Goal: Task Accomplishment & Management: Use online tool/utility

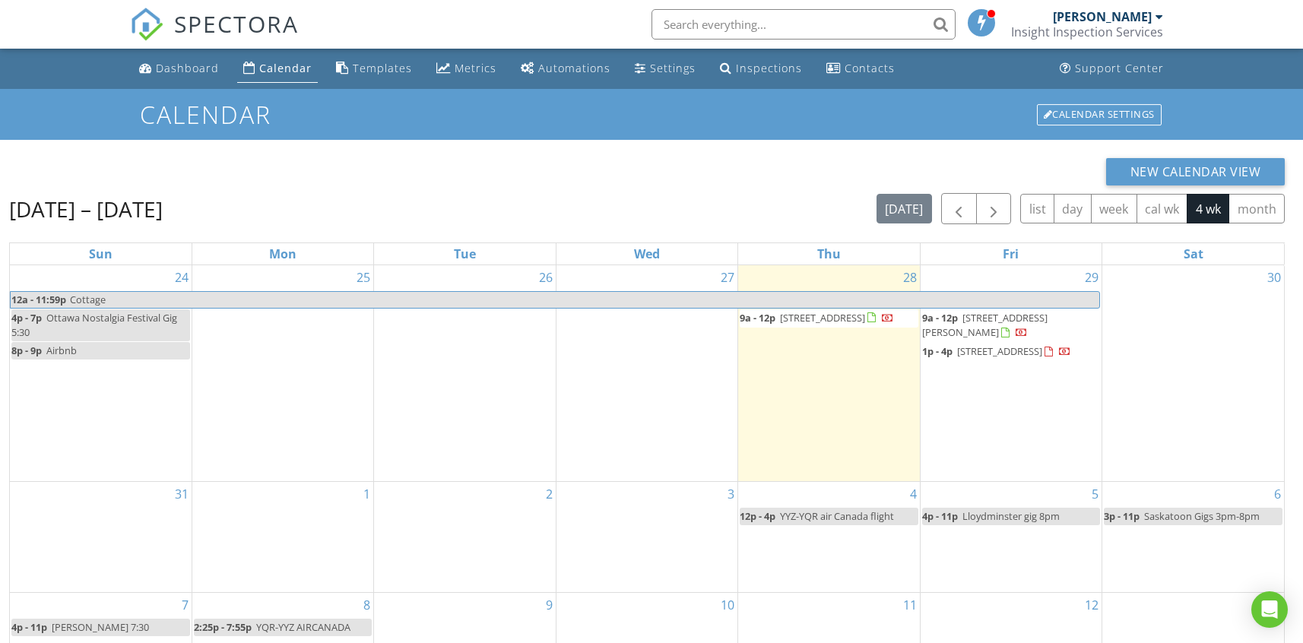
click at [827, 322] on span "137 first ave., Tay L0k1r0" at bounding box center [822, 318] width 85 height 14
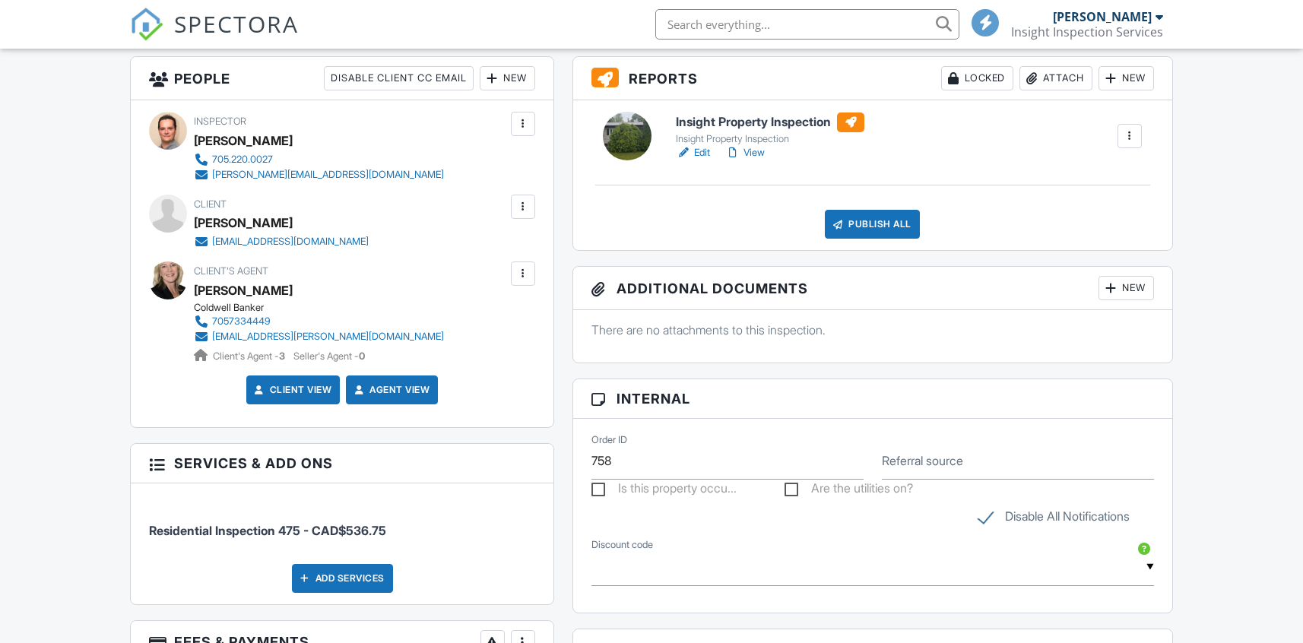
click at [783, 119] on h6 "Insight Property Inspection" at bounding box center [770, 122] width 188 height 20
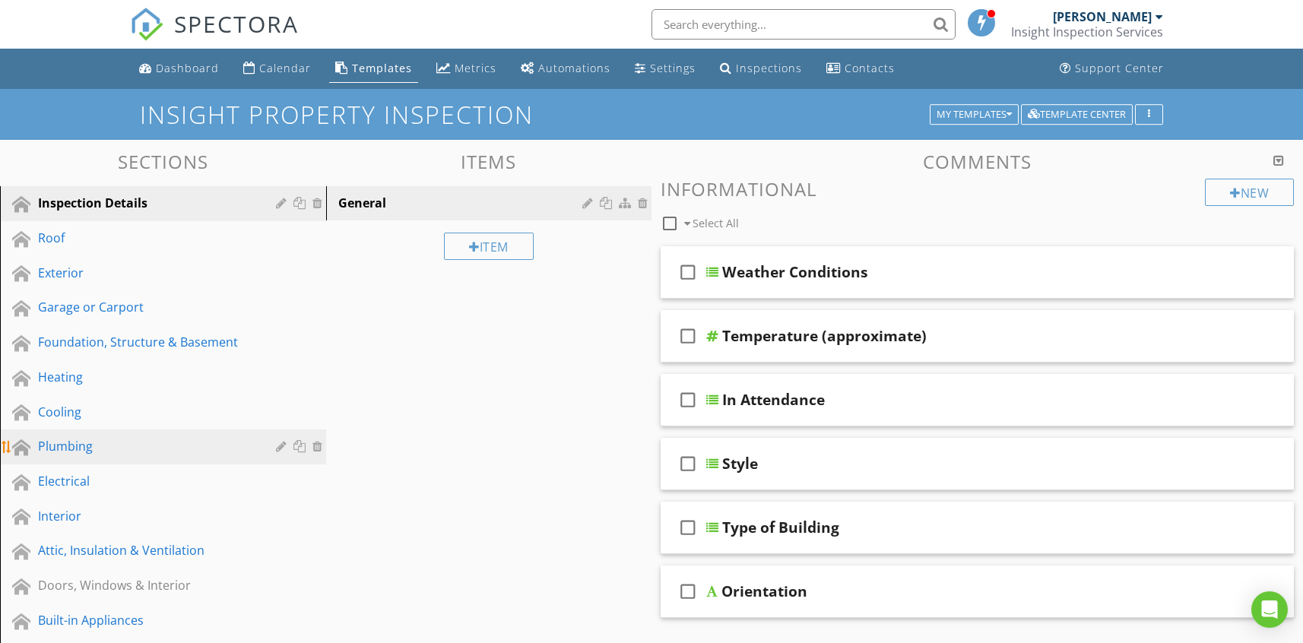
click at [78, 444] on div "Plumbing" at bounding box center [146, 446] width 216 height 18
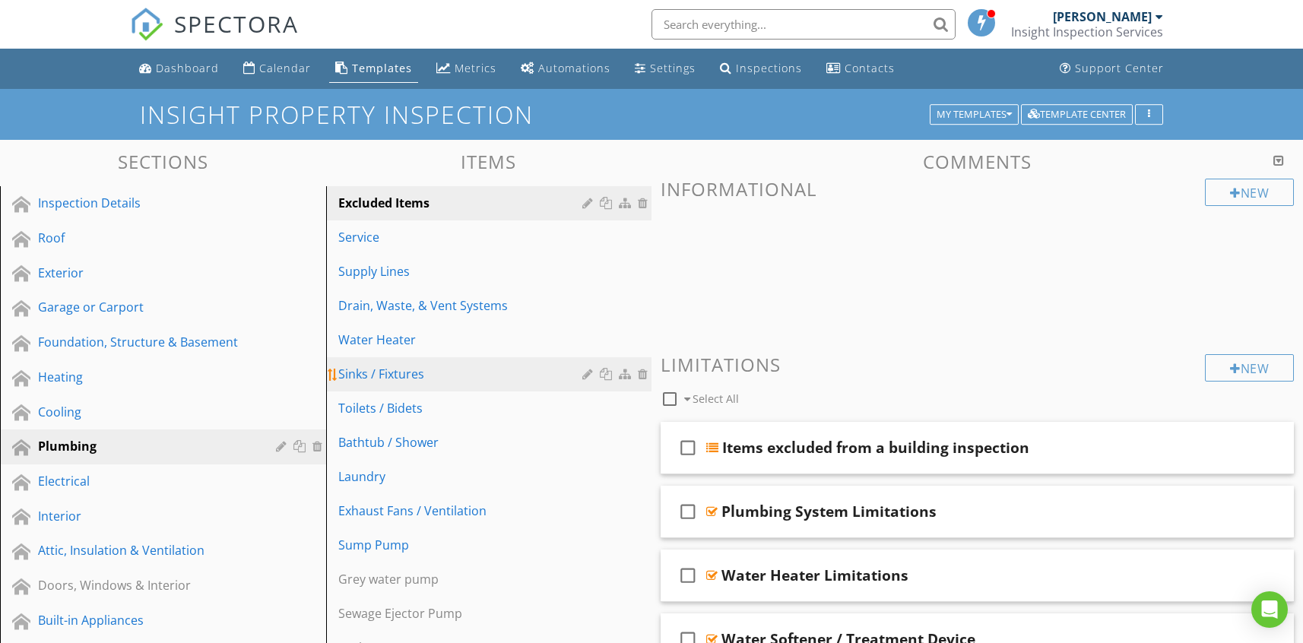
click at [429, 369] on div "Sinks / Fixtures" at bounding box center [462, 374] width 249 height 18
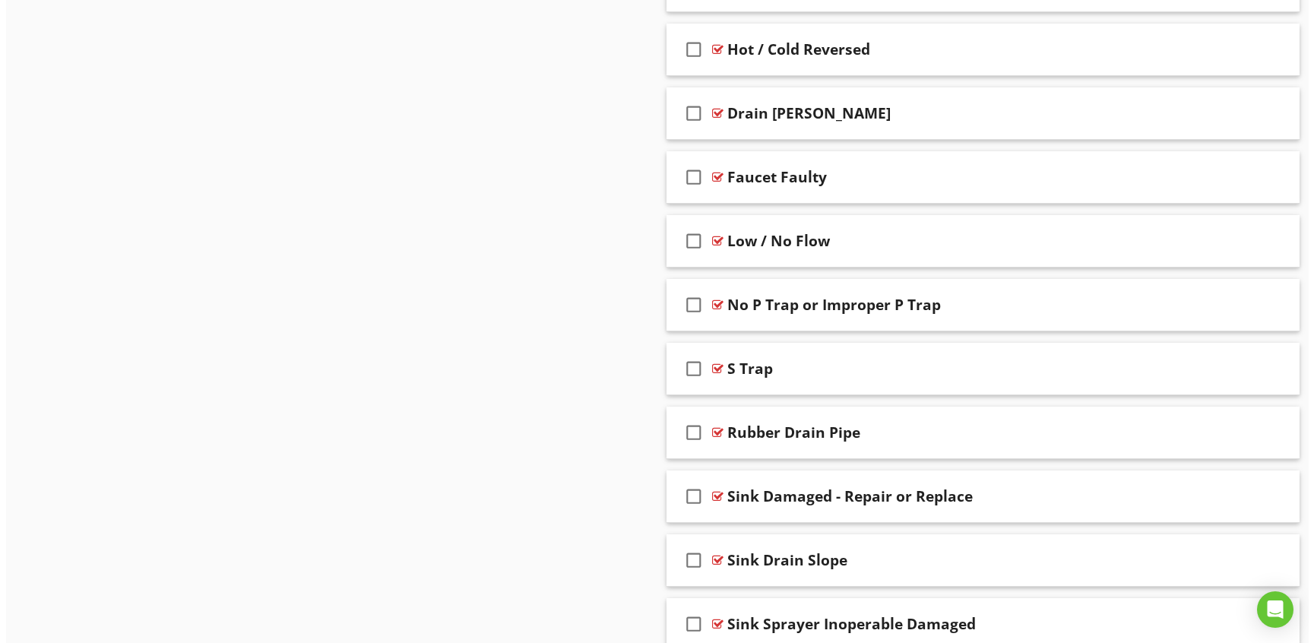
scroll to position [1527, 0]
click at [1244, 431] on div at bounding box center [1238, 430] width 15 height 15
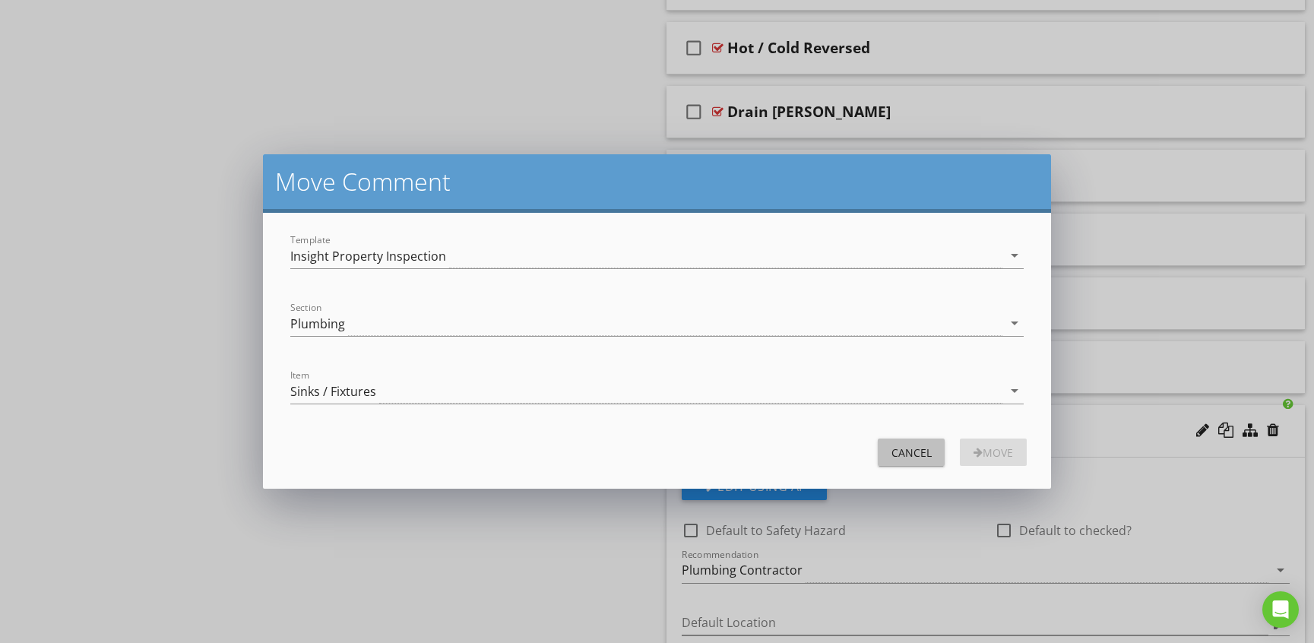
click at [921, 451] on div "Cancel" at bounding box center [911, 453] width 43 height 16
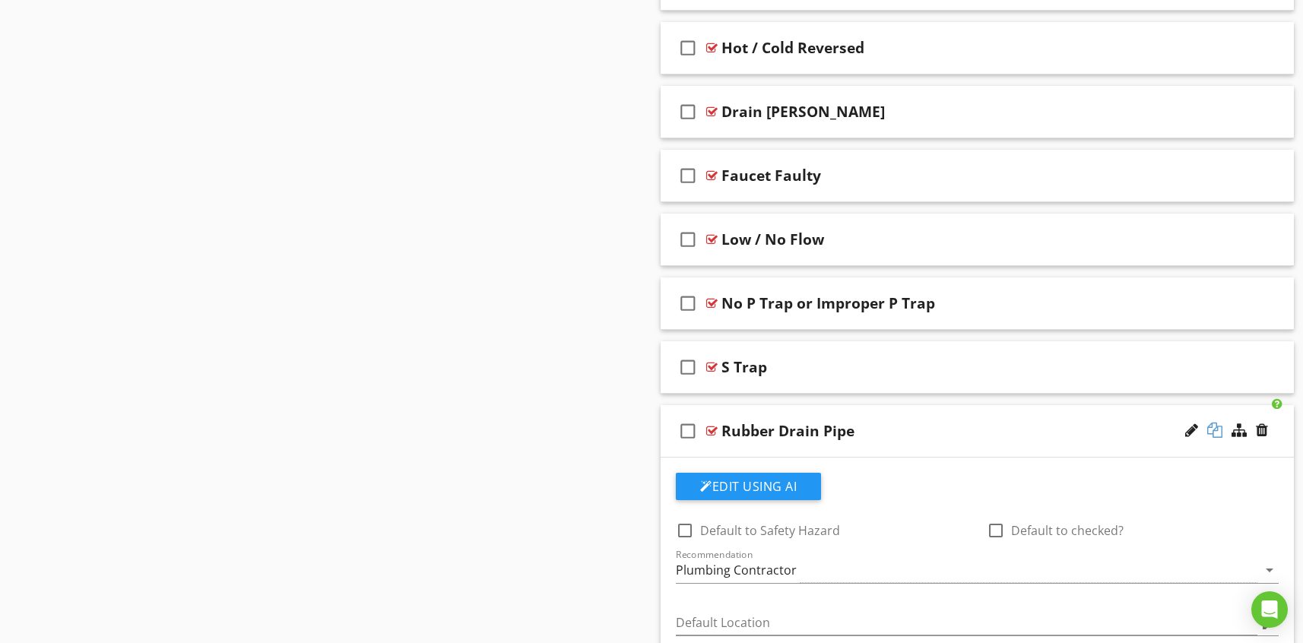
click at [1211, 428] on div at bounding box center [1214, 430] width 15 height 15
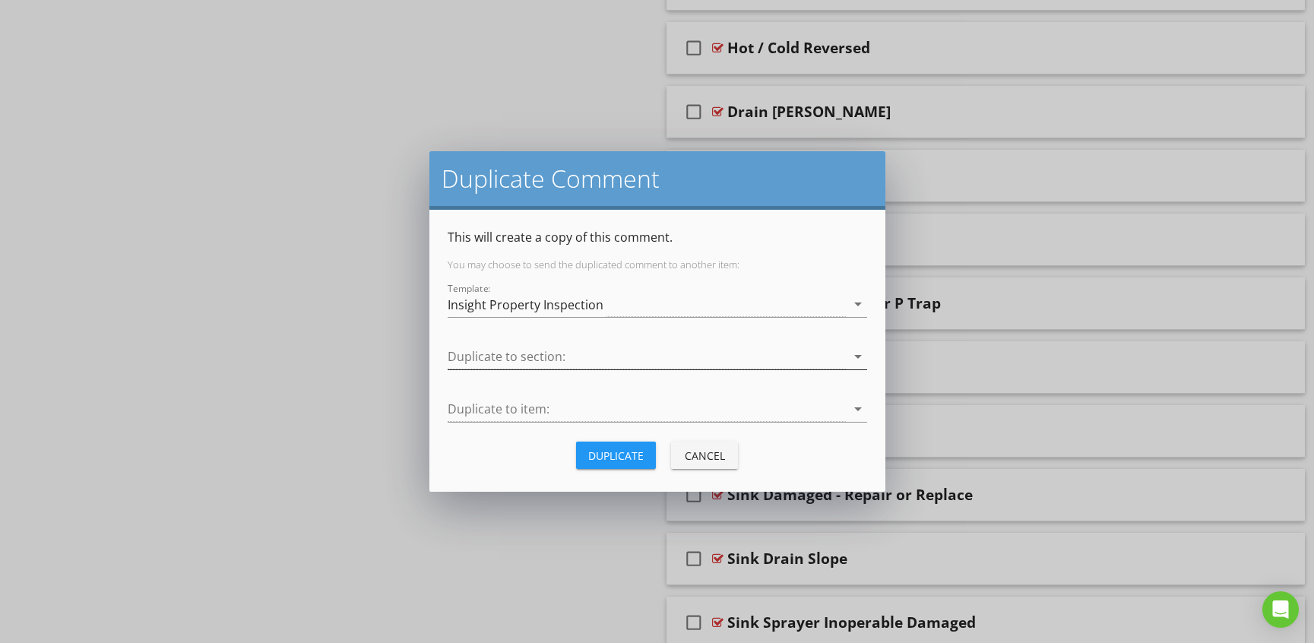
click at [540, 350] on div at bounding box center [647, 356] width 398 height 25
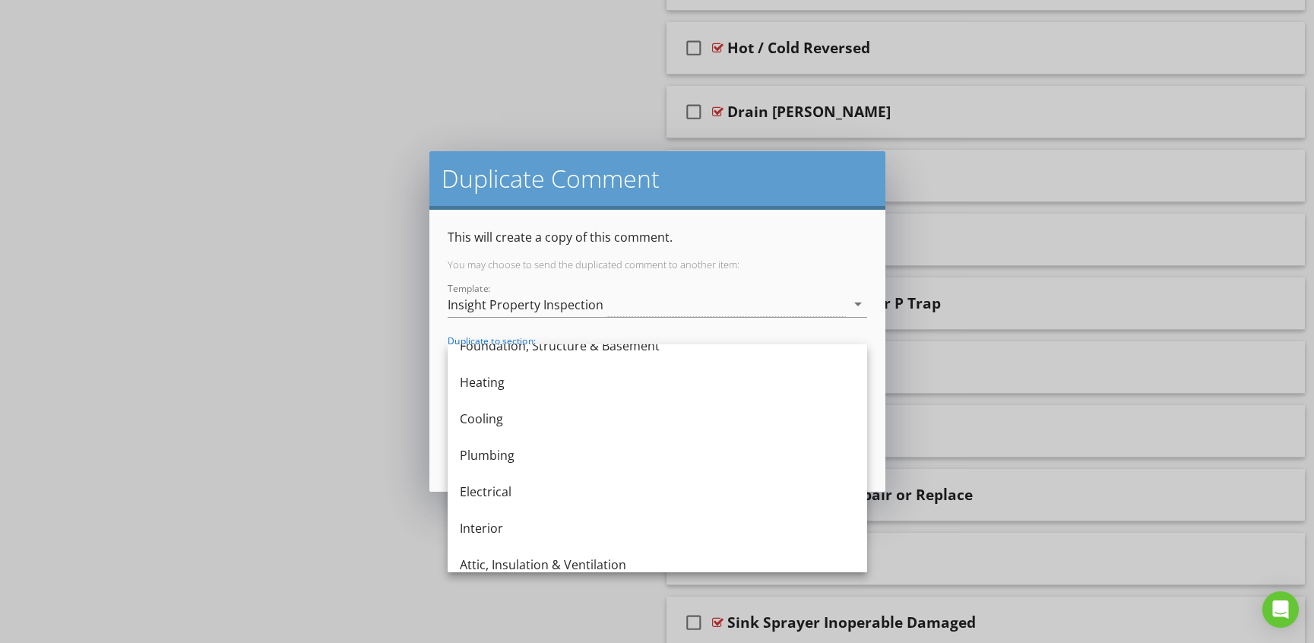
scroll to position [176, 0]
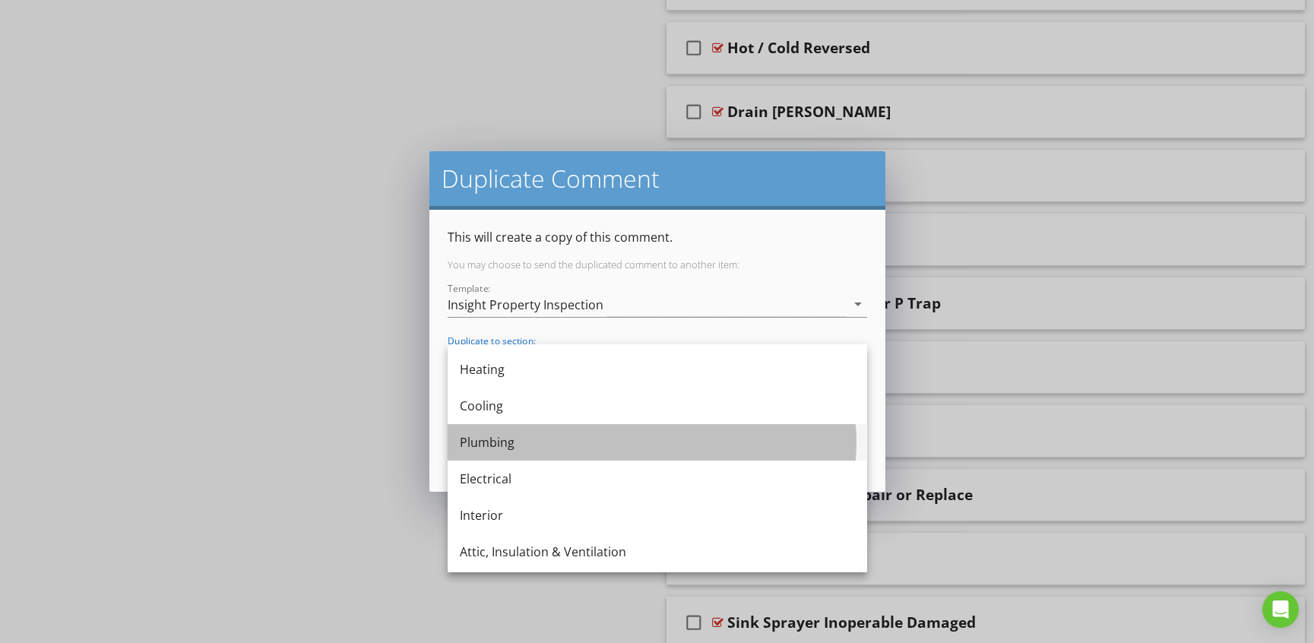
click at [526, 441] on div "Plumbing" at bounding box center [657, 442] width 395 height 18
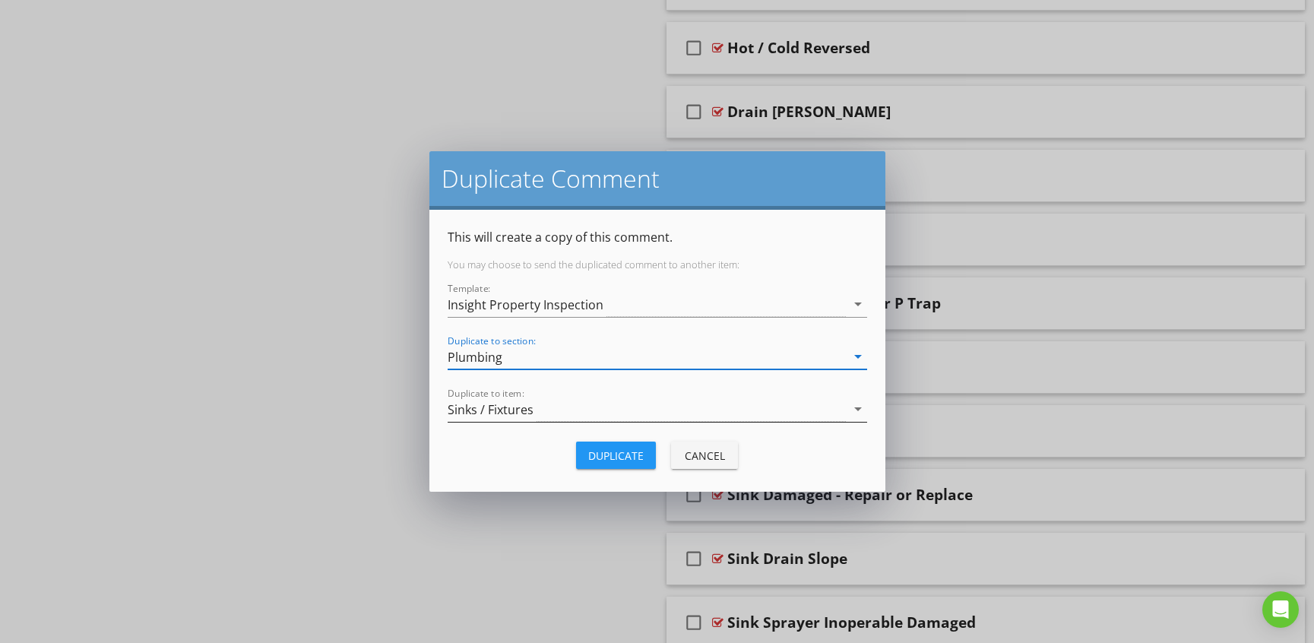
click at [561, 401] on div "Sinks / Fixtures" at bounding box center [647, 409] width 398 height 25
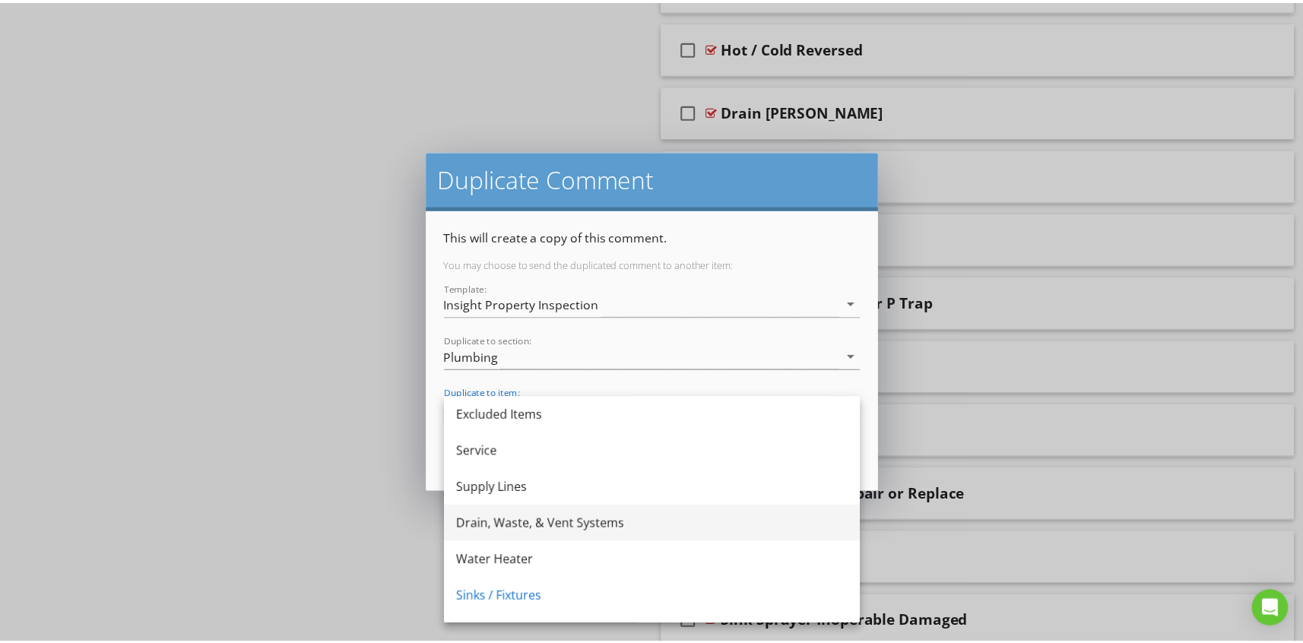
scroll to position [2, 0]
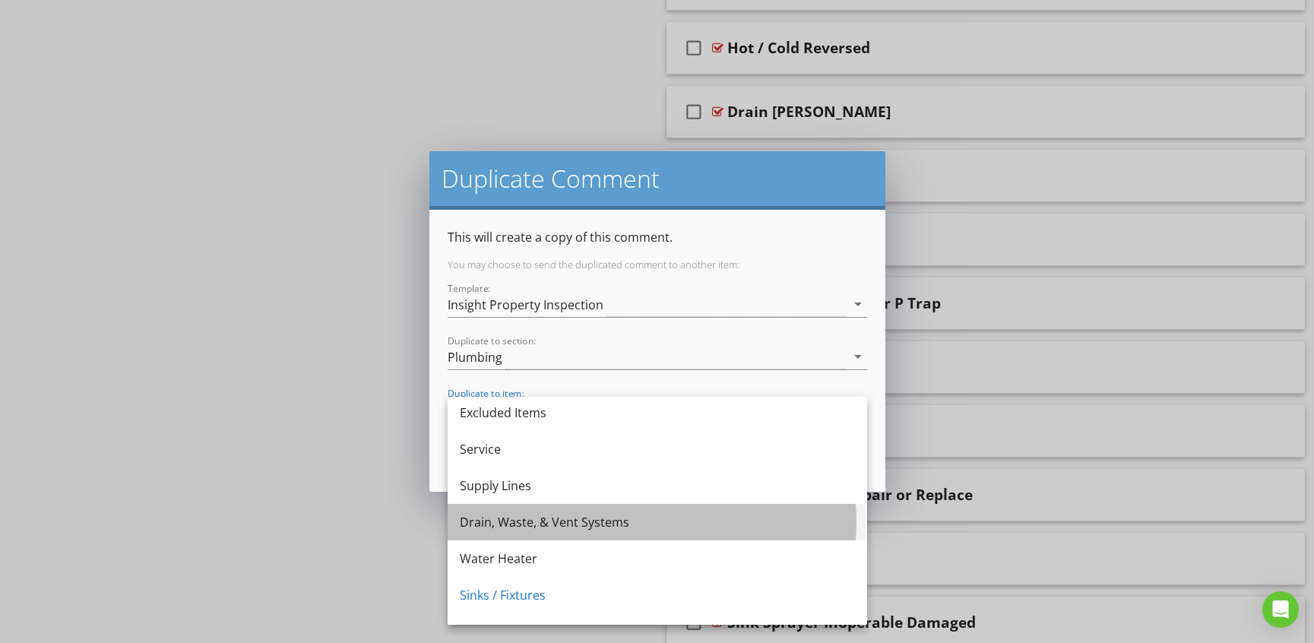
click at [537, 521] on div "Drain, Waste, & Vent Systems" at bounding box center [657, 522] width 395 height 18
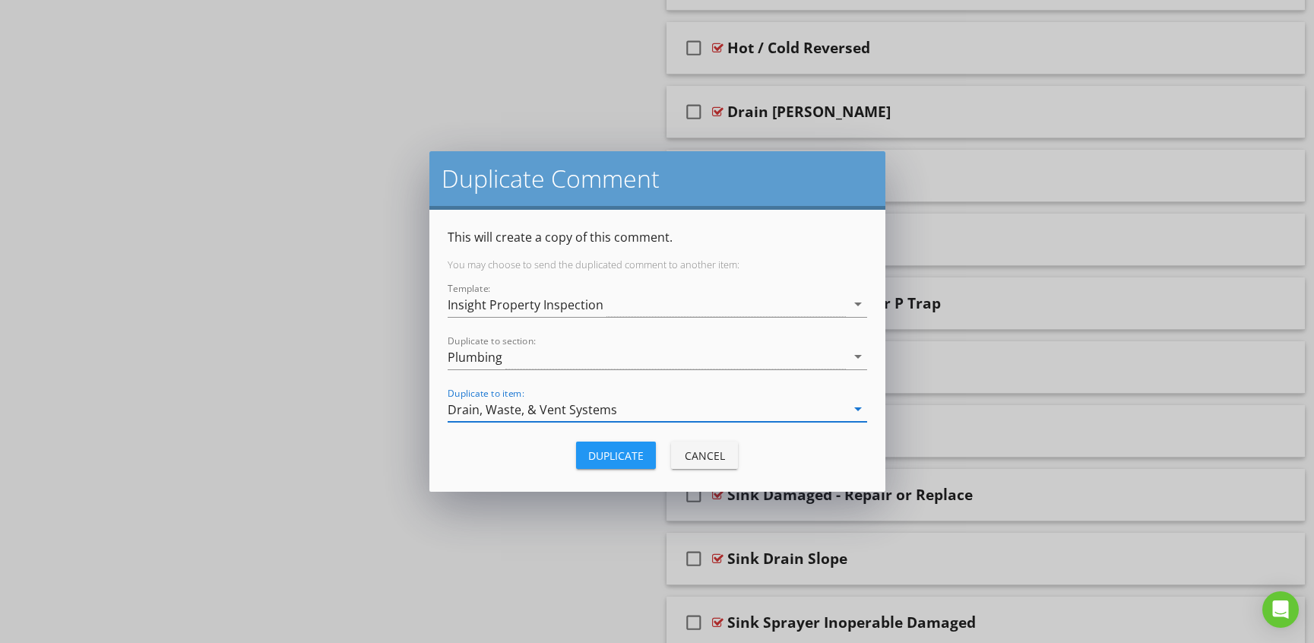
click at [623, 459] on div "Duplicate" at bounding box center [615, 456] width 55 height 16
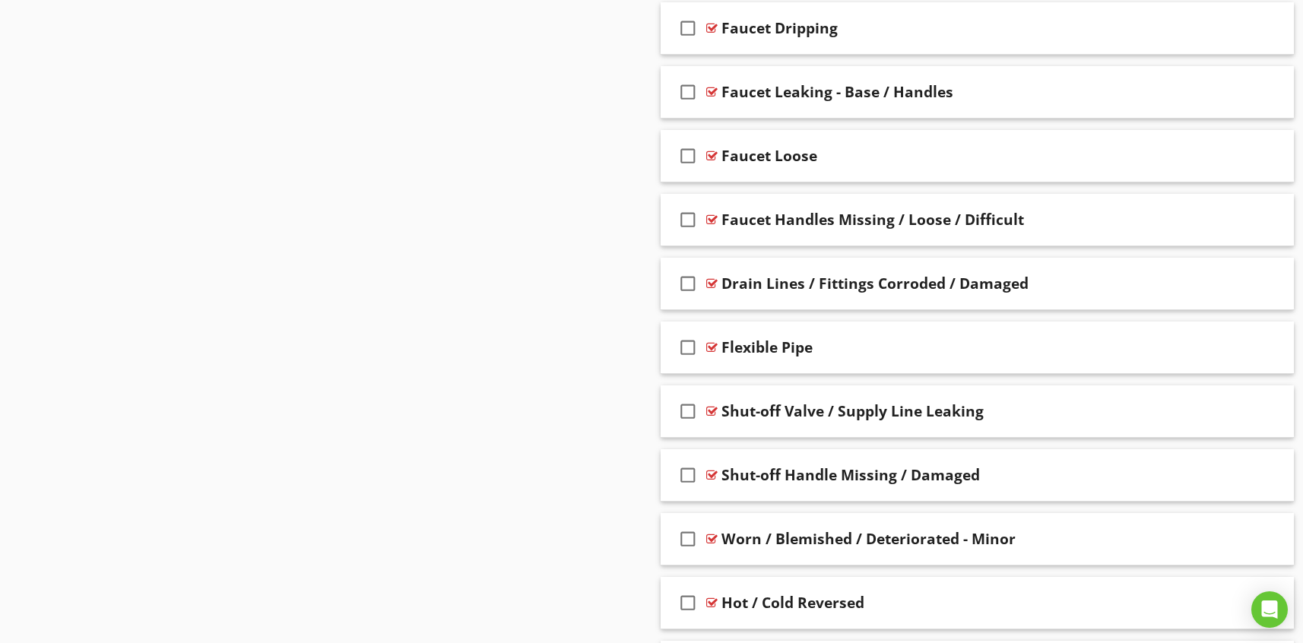
scroll to position [1102, 0]
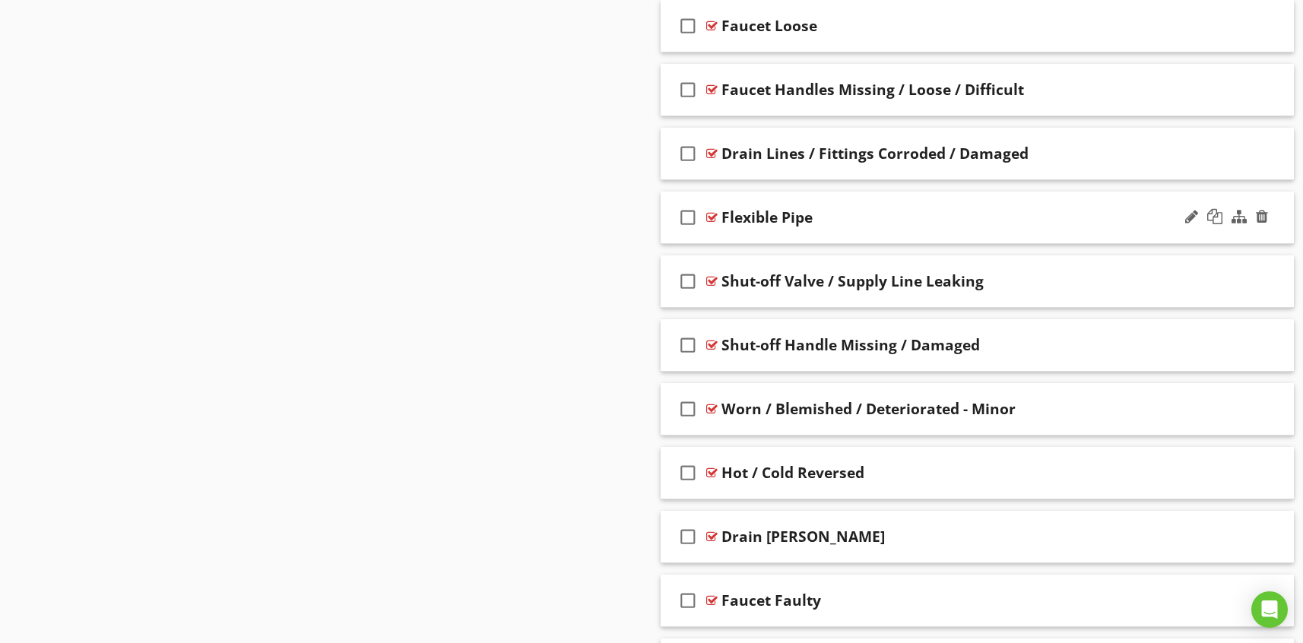
click at [874, 230] on div "check_box_outline_blank Flexible Pipe" at bounding box center [976, 218] width 633 height 52
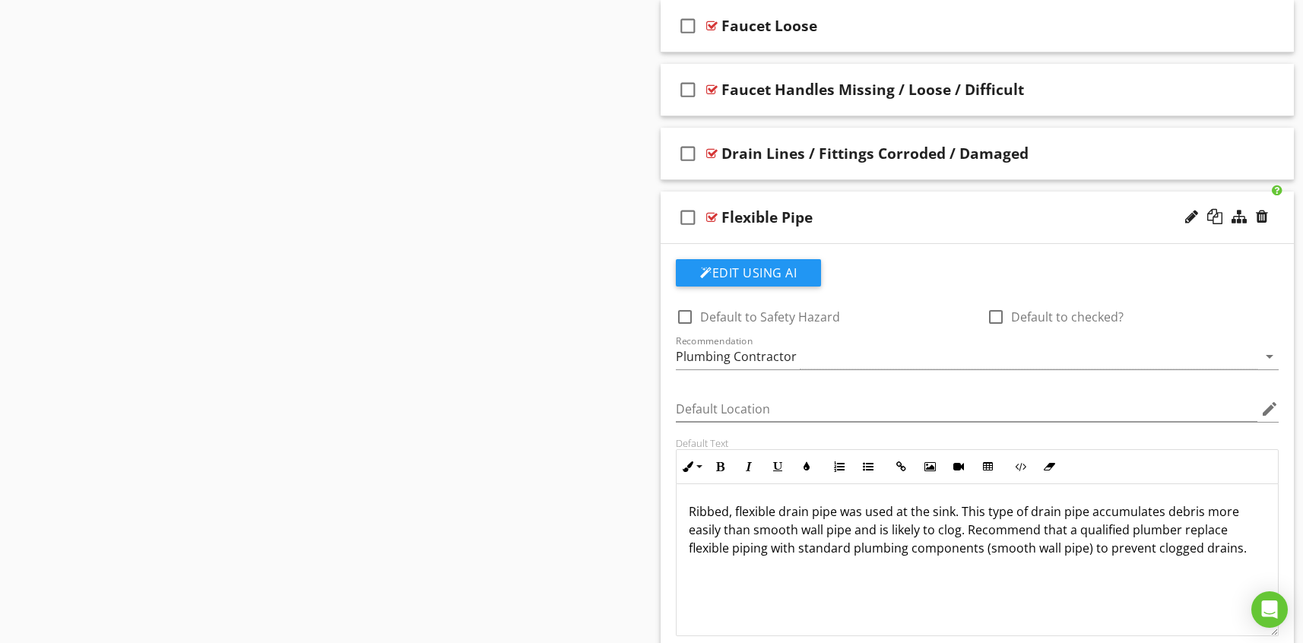
click at [958, 208] on div "Flexible Pipe" at bounding box center [947, 217] width 452 height 18
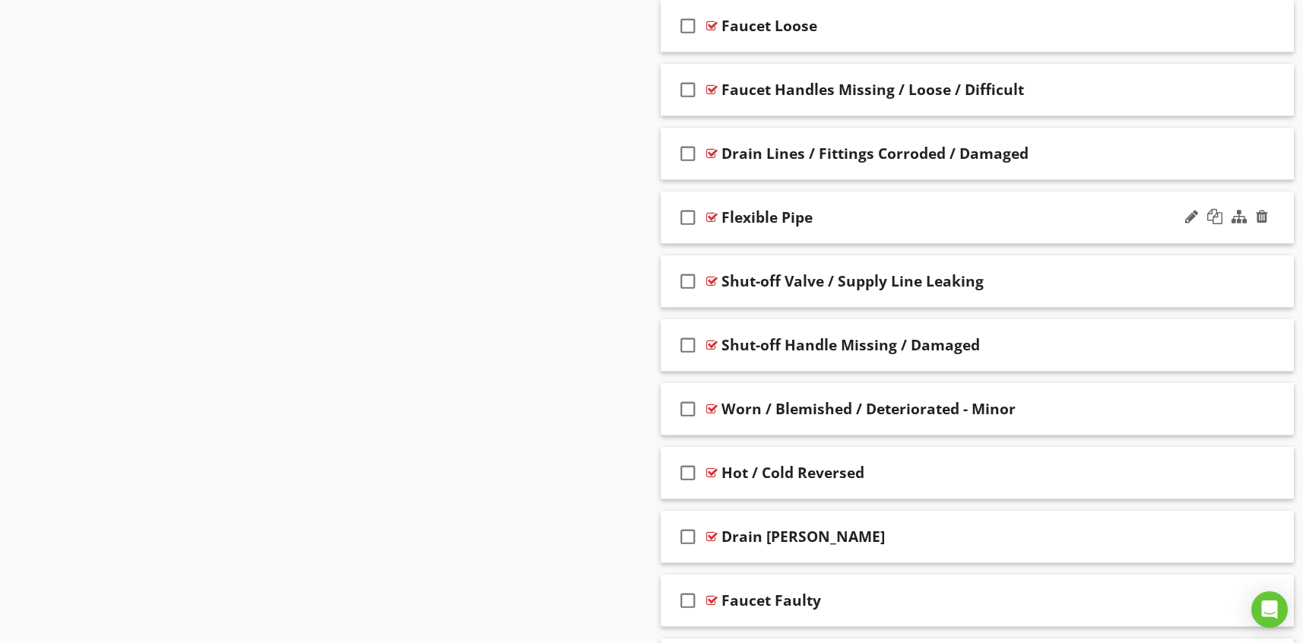
click at [823, 220] on div "Flexible Pipe" at bounding box center [947, 217] width 452 height 18
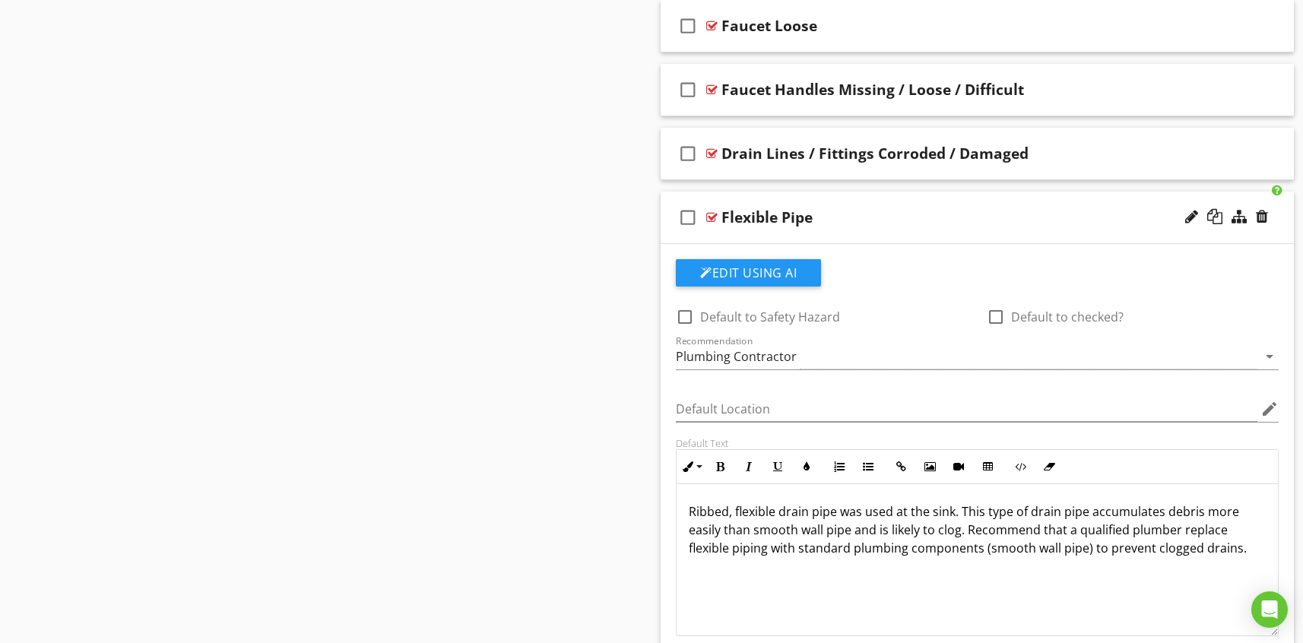
click at [692, 218] on icon "check_box_outline_blank" at bounding box center [688, 217] width 24 height 36
click at [692, 218] on icon "check_box" at bounding box center [688, 217] width 24 height 36
click at [768, 216] on div "Flexible Pipe" at bounding box center [766, 217] width 91 height 18
click at [769, 219] on input "Flexible Pipe" at bounding box center [947, 218] width 452 height 25
type input "Flexible Drain Pipe"
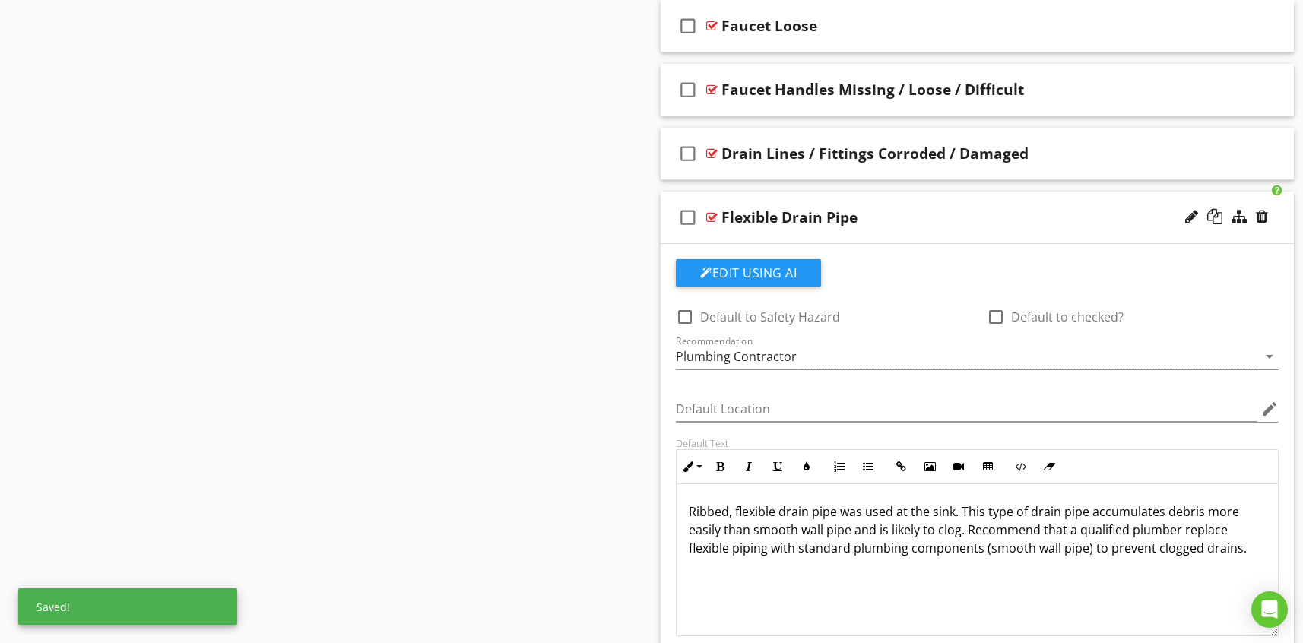
click at [565, 289] on div "Sections Inspection Details Roof Exterior Garage or Carport Foundation, Structu…" at bounding box center [651, 620] width 1303 height 3165
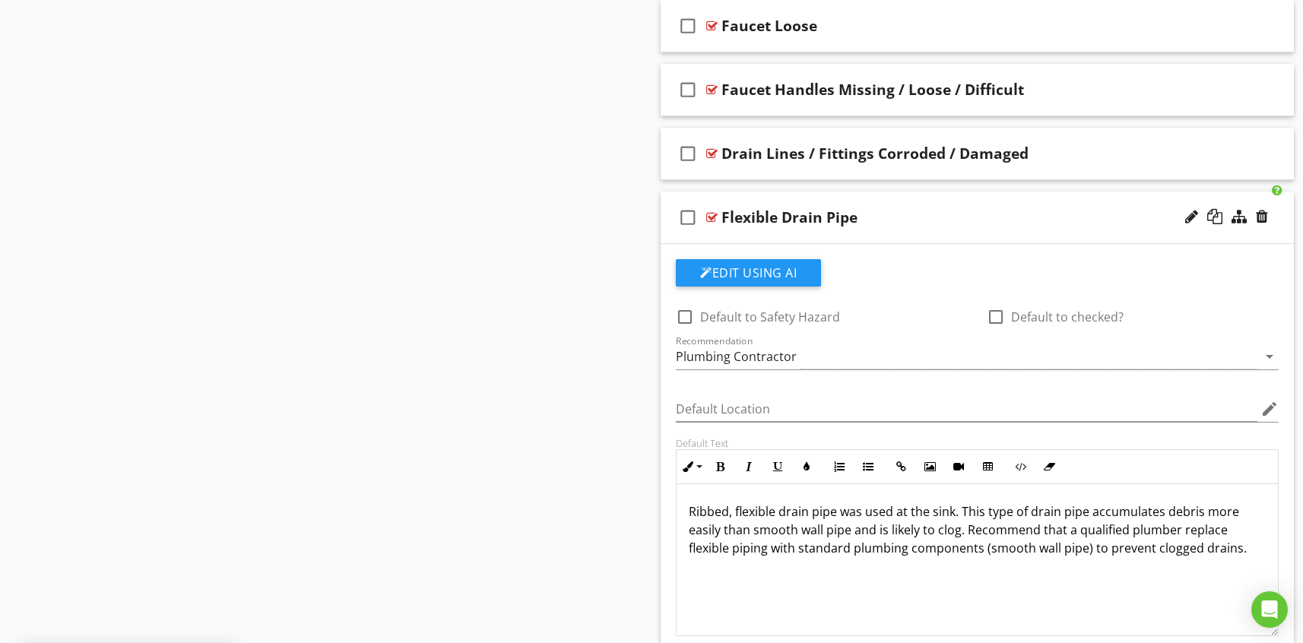
click at [565, 296] on div "Sections Inspection Details Roof Exterior Garage or Carport Foundation, Structu…" at bounding box center [651, 620] width 1303 height 3165
click at [715, 201] on div "check_box_outline_blank Flexible Drain Pipe" at bounding box center [976, 218] width 633 height 52
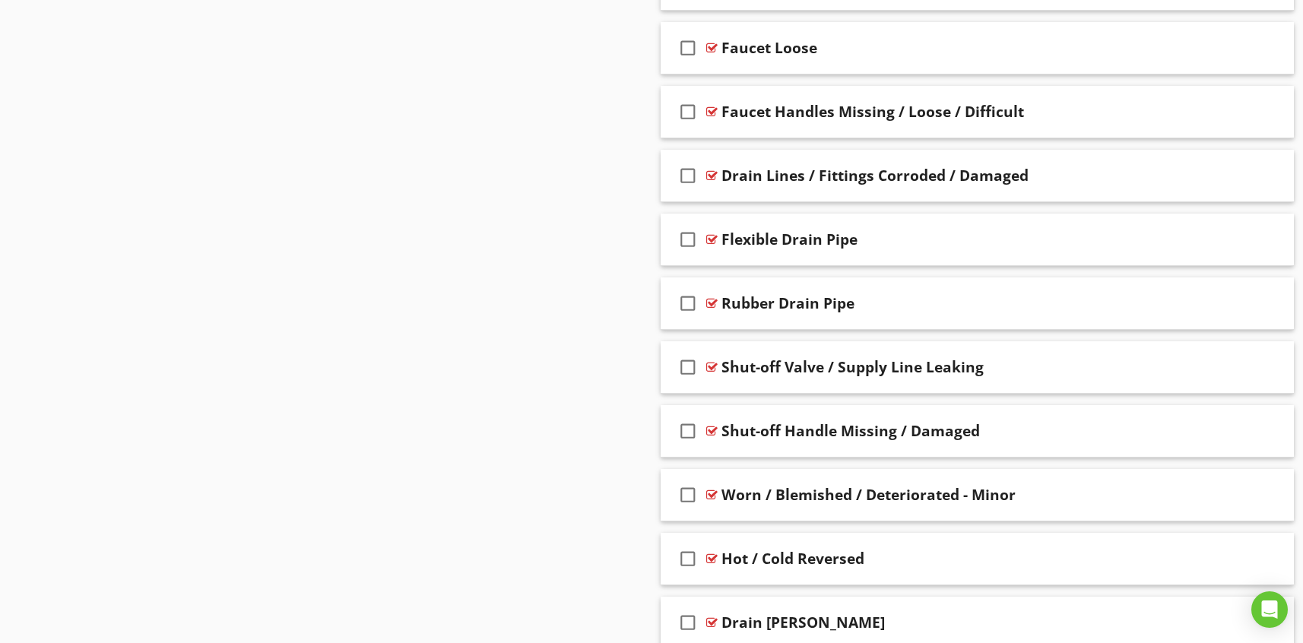
scroll to position [1086, 0]
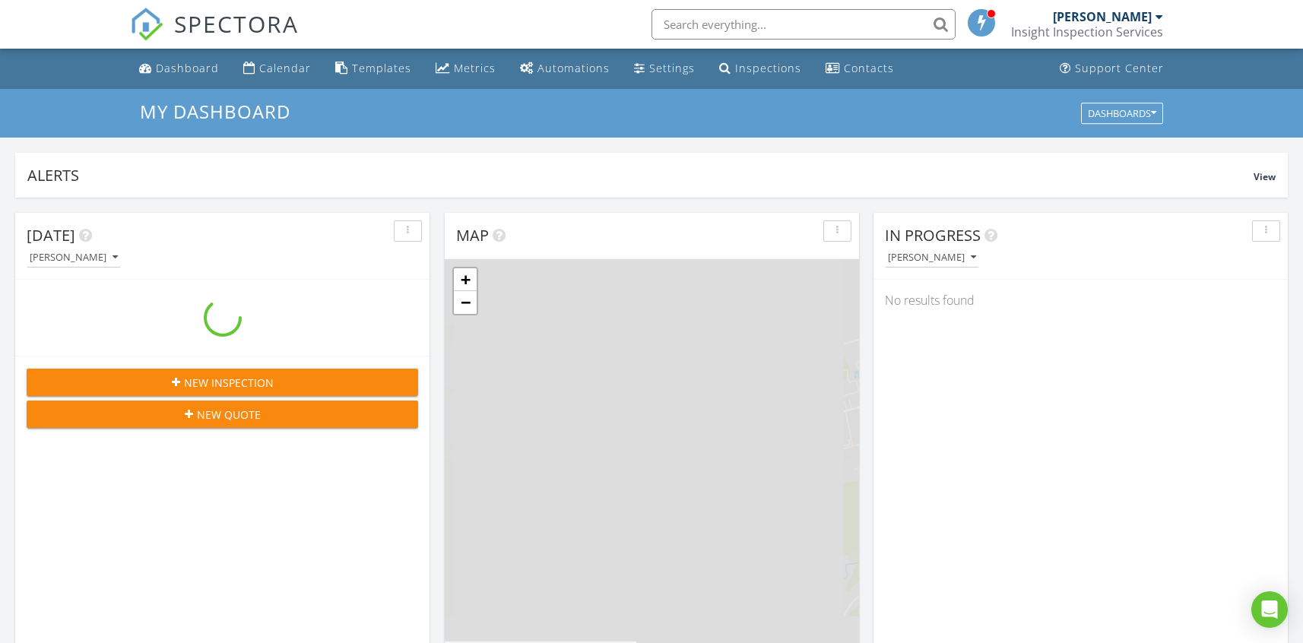
scroll to position [1407, 1326]
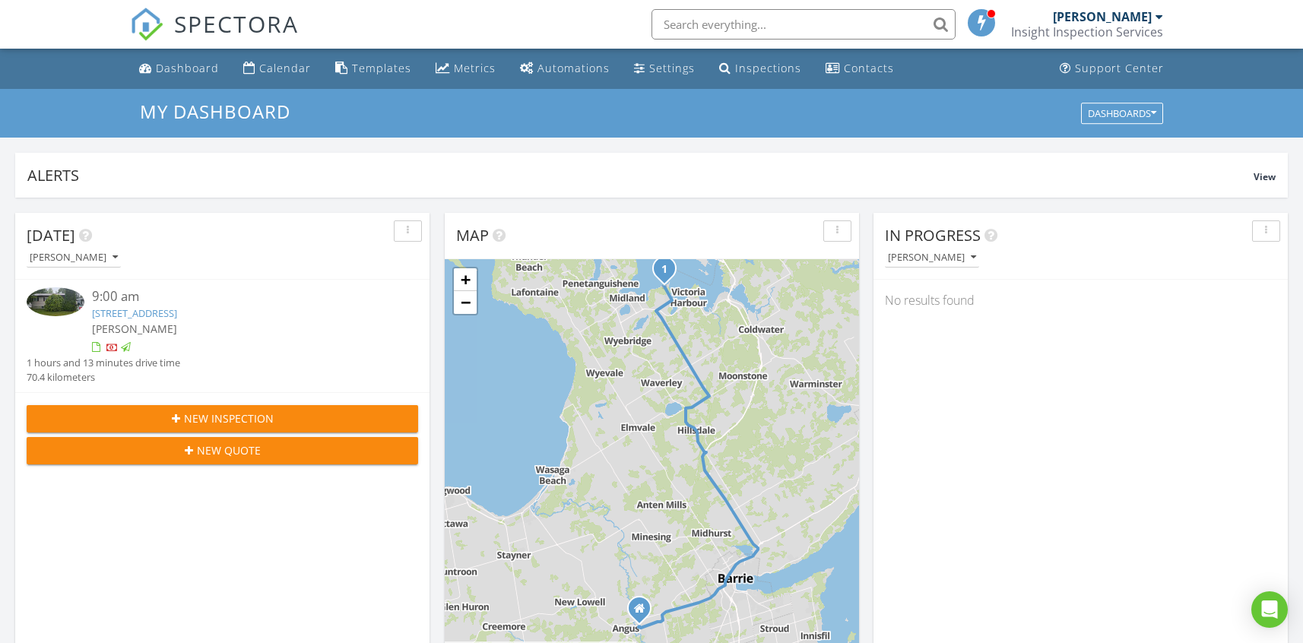
click at [160, 340] on div at bounding box center [238, 347] width 293 height 15
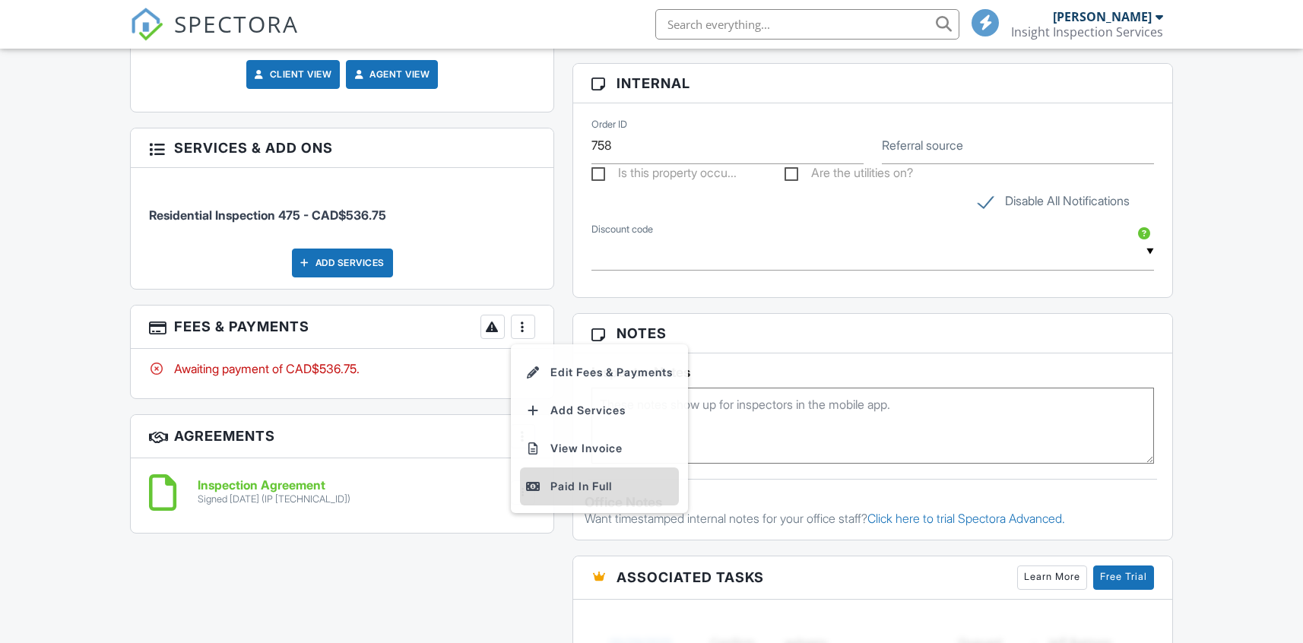
click at [530, 486] on div at bounding box center [533, 486] width 15 height 15
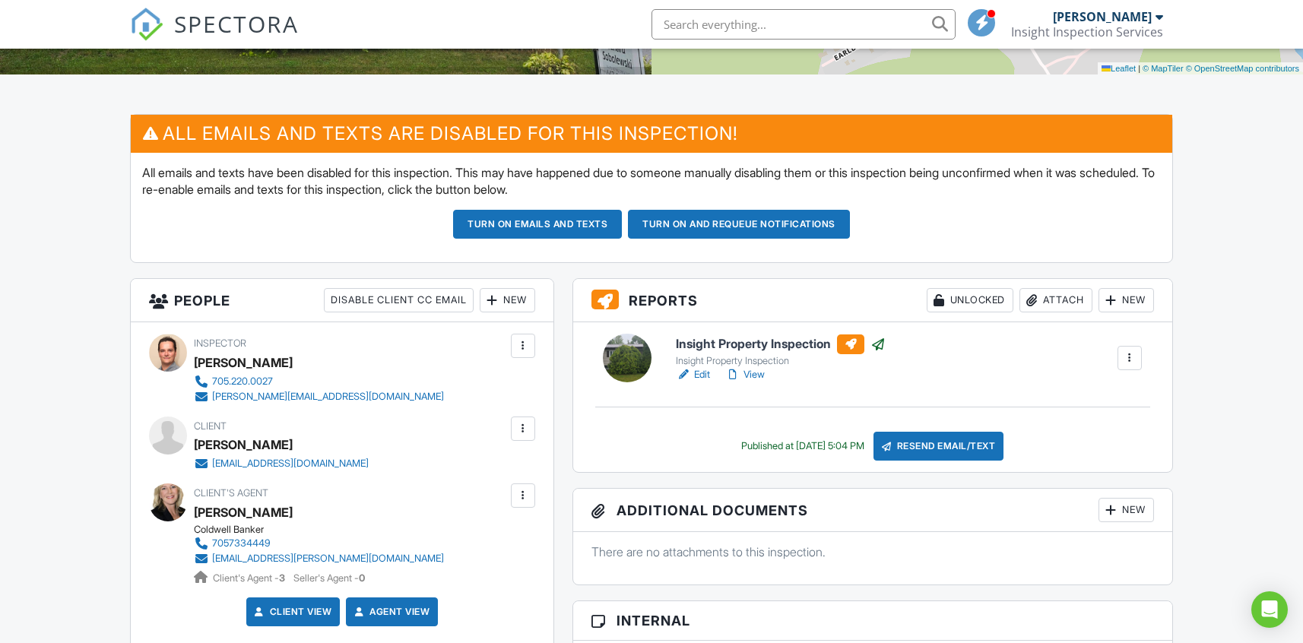
scroll to position [403, 0]
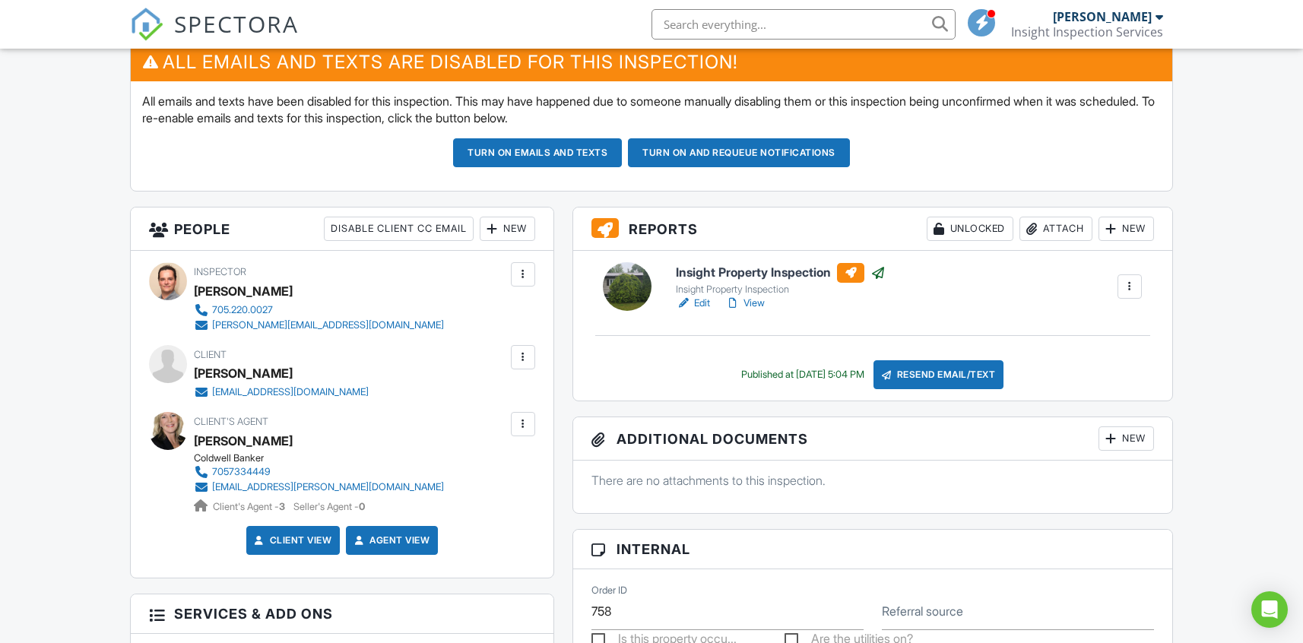
click at [745, 270] on h6 "Insight Property Inspection" at bounding box center [781, 273] width 210 height 20
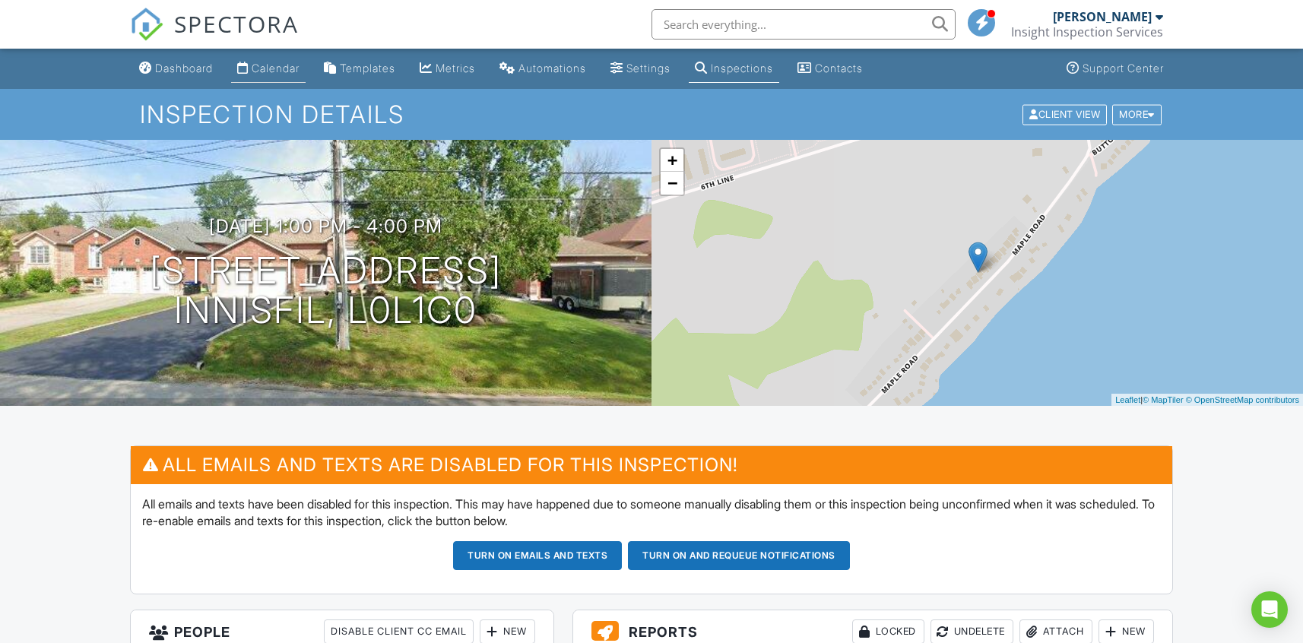
click at [277, 73] on div "Calendar" at bounding box center [276, 68] width 48 height 13
